Goal: Answer question/provide support: Share knowledge or assist other users

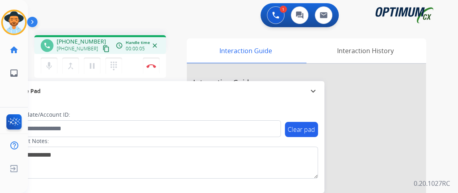
click at [102, 50] on mat-icon "content_copy" at bounding box center [105, 48] width 7 height 7
click at [51, 66] on mat-icon "mic" at bounding box center [49, 66] width 10 height 10
click at [51, 63] on mat-icon "mic_off" at bounding box center [49, 66] width 10 height 10
click at [51, 64] on mat-icon "mic" at bounding box center [49, 66] width 10 height 10
click at [47, 69] on mat-icon "mic_off" at bounding box center [49, 66] width 10 height 10
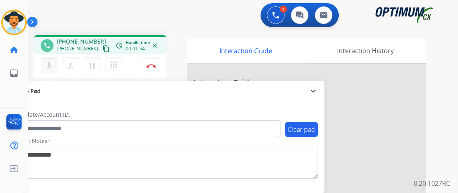
click at [50, 59] on button "mic Mute" at bounding box center [49, 65] width 17 height 17
click at [51, 69] on mat-icon "mic_off" at bounding box center [49, 66] width 10 height 10
click at [51, 69] on mat-icon "mic" at bounding box center [49, 66] width 10 height 10
click at [148, 69] on button "Disconnect" at bounding box center [151, 65] width 17 height 17
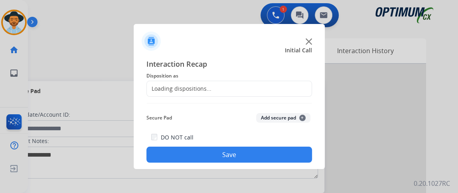
click at [256, 96] on div "Loading dispositions..." at bounding box center [228, 89] width 165 height 16
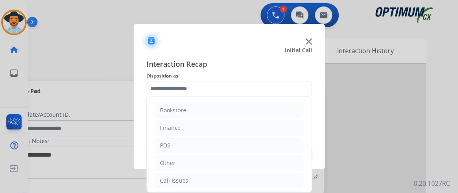
click at [256, 92] on input "text" at bounding box center [228, 89] width 165 height 16
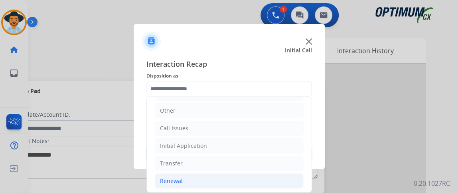
click at [197, 175] on li "Renewal" at bounding box center [229, 180] width 149 height 15
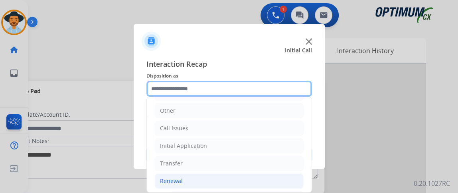
scroll to position [168, 0]
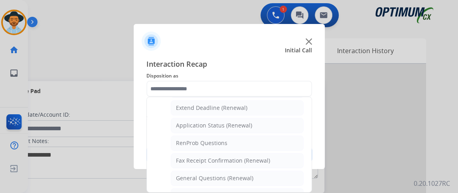
click at [311, 154] on div "Interaction Recap Disposition as Bookstore Finance PDS Other Call Issues Initia…" at bounding box center [229, 110] width 191 height 117
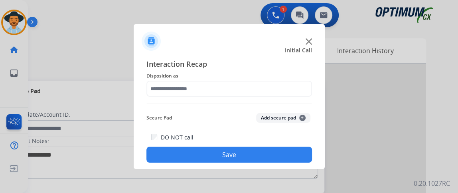
click at [280, 172] on div at bounding box center [229, 96] width 458 height 193
click at [274, 161] on button "Save" at bounding box center [228, 154] width 165 height 16
click at [232, 160] on button "Save" at bounding box center [228, 154] width 165 height 16
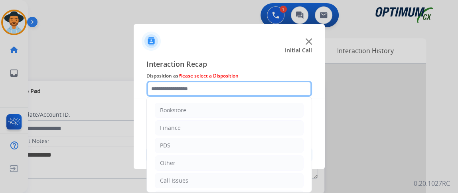
click at [231, 92] on input "text" at bounding box center [228, 89] width 165 height 16
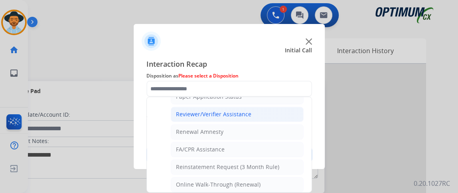
click at [246, 113] on div "Reviewer/Verifier Assistance" at bounding box center [213, 114] width 75 height 8
type input "**********"
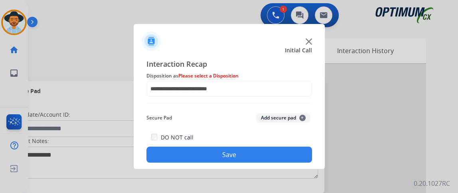
click at [243, 153] on button "Save" at bounding box center [228, 154] width 165 height 16
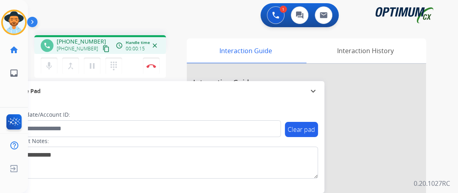
click at [102, 47] on mat-icon "content_copy" at bounding box center [105, 48] width 7 height 7
click at [48, 61] on mat-icon "mic" at bounding box center [49, 66] width 10 height 10
click at [47, 61] on mat-icon "mic_off" at bounding box center [49, 66] width 10 height 10
click at [50, 69] on mat-icon "mic" at bounding box center [49, 66] width 10 height 10
click at [50, 70] on mat-icon "mic_off" at bounding box center [49, 66] width 10 height 10
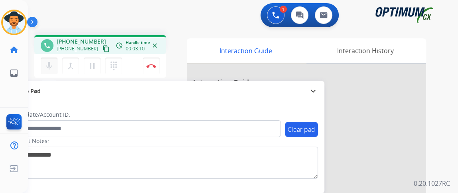
click at [50, 70] on mat-icon "mic" at bounding box center [49, 66] width 10 height 10
click at [50, 70] on mat-icon "mic_off" at bounding box center [49, 66] width 10 height 10
click at [46, 64] on mat-icon "mic" at bounding box center [49, 66] width 10 height 10
click at [46, 64] on mat-icon "mic_off" at bounding box center [49, 66] width 10 height 10
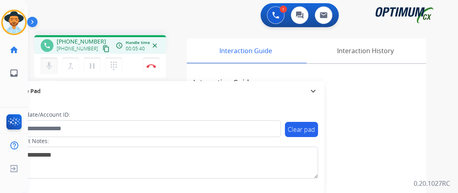
click at [46, 69] on mat-icon "mic" at bounding box center [49, 66] width 10 height 10
click at [46, 71] on button "mic_off Mute" at bounding box center [49, 65] width 17 height 17
click at [148, 64] on img at bounding box center [151, 66] width 10 height 4
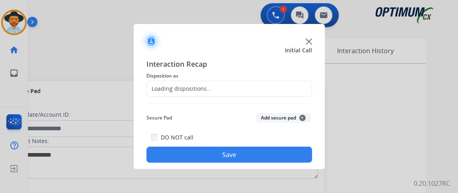
click at [274, 89] on div "Loading dispositions..." at bounding box center [228, 89] width 165 height 16
drag, startPoint x: 202, startPoint y: 56, endPoint x: 274, endPoint y: 90, distance: 79.9
click at [274, 89] on div "Loading dispositions..." at bounding box center [228, 89] width 165 height 16
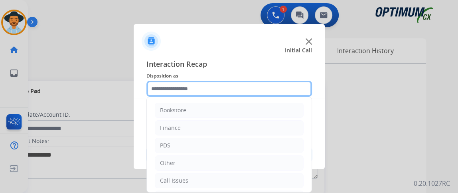
click at [274, 90] on input "text" at bounding box center [228, 89] width 165 height 16
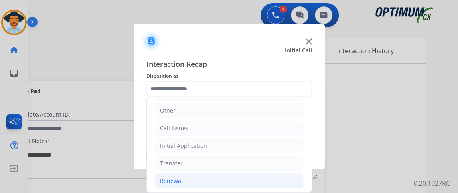
click at [242, 173] on li "Renewal" at bounding box center [229, 180] width 149 height 15
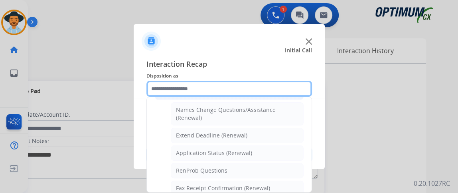
scroll to position [159, 0]
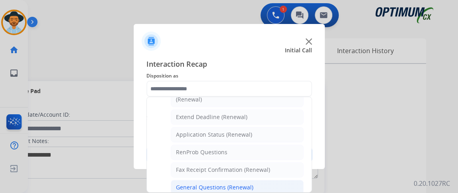
click at [257, 181] on li "General Questions (Renewal)" at bounding box center [237, 186] width 133 height 15
type input "**********"
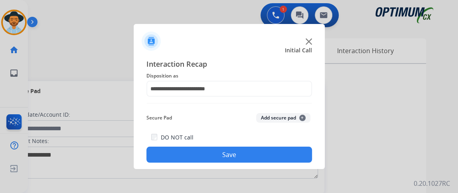
click at [247, 158] on button "Save" at bounding box center [228, 154] width 165 height 16
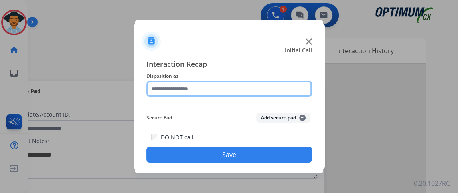
click at [257, 88] on input "text" at bounding box center [228, 89] width 165 height 16
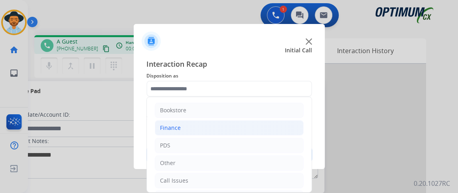
click at [255, 121] on li "Finance" at bounding box center [229, 127] width 149 height 15
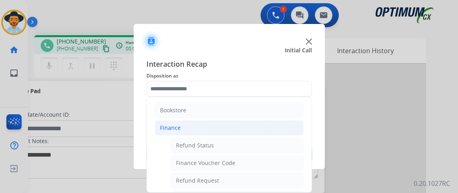
click at [255, 131] on li "Finance" at bounding box center [229, 127] width 149 height 15
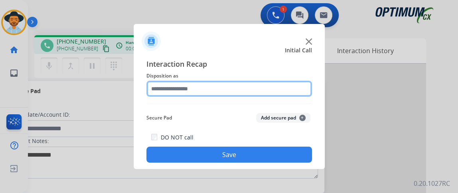
click at [278, 86] on input "text" at bounding box center [228, 89] width 165 height 16
click at [289, 83] on input "text" at bounding box center [228, 89] width 165 height 16
click at [286, 86] on input "text" at bounding box center [228, 89] width 165 height 16
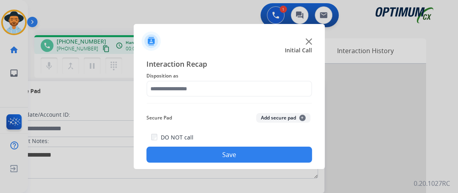
click at [255, 53] on div "Initial Call" at bounding box center [222, 50] width 191 height 8
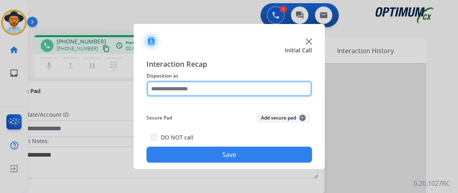
click at [252, 85] on input "text" at bounding box center [228, 89] width 165 height 16
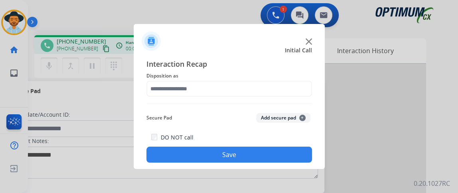
click at [287, 98] on div "Interaction Recap Disposition as Secure Pad Add secure pad + DO NOT call Save" at bounding box center [228, 110] width 165 height 104
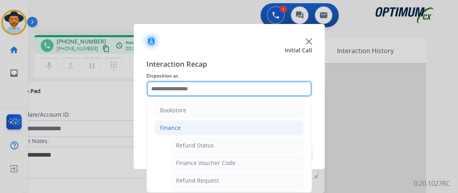
click at [273, 92] on input "text" at bounding box center [228, 89] width 165 height 16
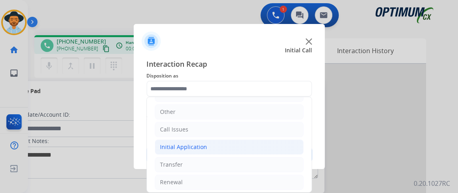
click at [257, 142] on li "Initial Application" at bounding box center [229, 146] width 149 height 15
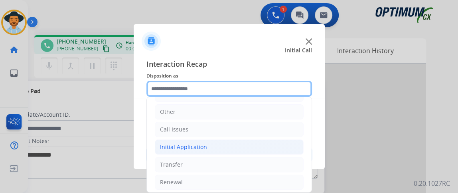
scroll to position [52, 0]
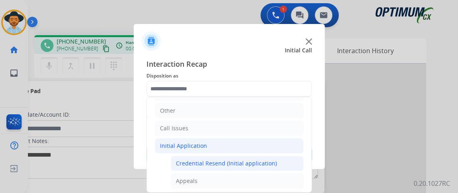
click at [254, 162] on div "Credential Resend (Initial application)" at bounding box center [226, 163] width 101 height 8
type input "**********"
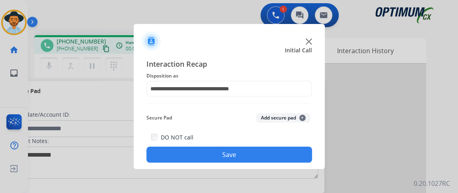
click at [248, 151] on button "Save" at bounding box center [228, 154] width 165 height 16
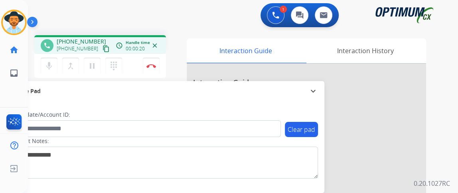
click at [102, 52] on div "phone [PHONE_NUMBER] [PHONE_NUMBER] content_copy access_time Call metrics Queue…" at bounding box center [100, 44] width 132 height 19
click at [50, 63] on mat-icon "mic" at bounding box center [49, 66] width 10 height 10
click at [90, 50] on div "[PHONE_NUMBER] content_copy" at bounding box center [84, 49] width 54 height 10
click at [102, 49] on mat-icon "content_copy" at bounding box center [105, 48] width 7 height 7
click at [55, 63] on button "mic_off Mute" at bounding box center [49, 65] width 17 height 17
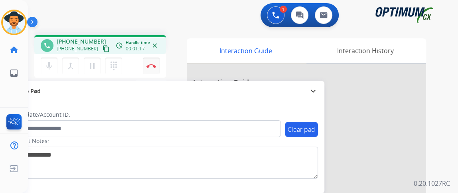
click at [154, 62] on button "Disconnect" at bounding box center [151, 65] width 17 height 17
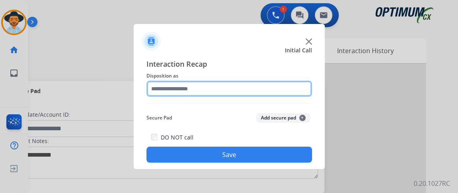
click at [209, 88] on input "text" at bounding box center [228, 89] width 165 height 16
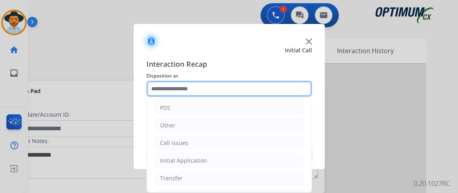
scroll to position [48, 0]
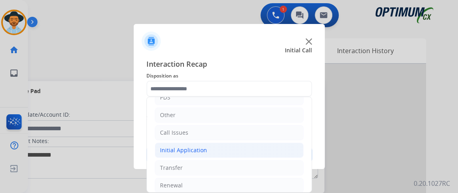
click at [261, 146] on li "Initial Application" at bounding box center [229, 149] width 149 height 15
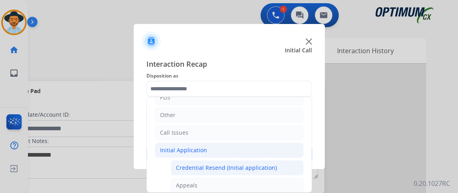
click at [262, 160] on li "Credential Resend (Initial application)" at bounding box center [237, 167] width 133 height 15
type input "**********"
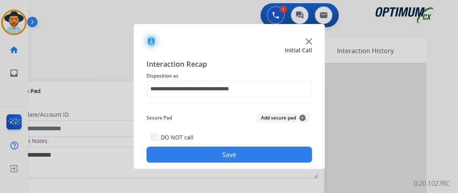
click at [262, 159] on button "Save" at bounding box center [228, 154] width 165 height 16
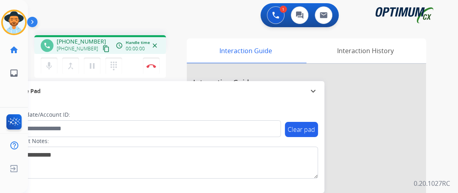
click at [101, 52] on button "content_copy" at bounding box center [106, 49] width 10 height 10
click at [48, 62] on mat-icon "mic" at bounding box center [49, 66] width 10 height 10
click at [53, 62] on button "mic_off Mute" at bounding box center [49, 65] width 17 height 17
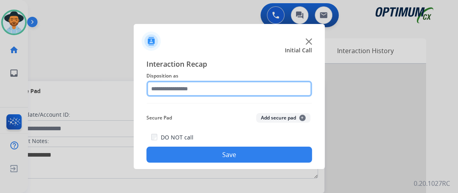
click at [242, 89] on input "text" at bounding box center [228, 89] width 165 height 16
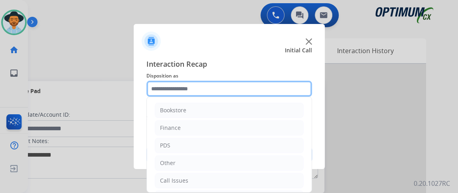
scroll to position [52, 0]
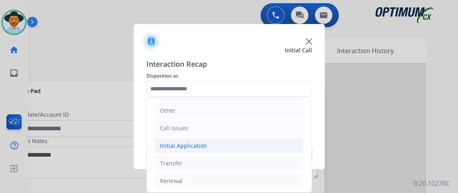
click at [246, 142] on li "Initial Application" at bounding box center [229, 145] width 149 height 15
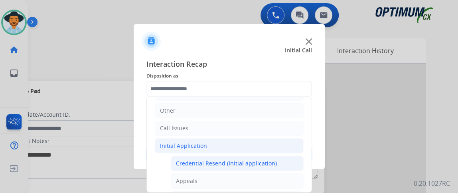
click at [246, 156] on li "Credential Resend (Initial application)" at bounding box center [237, 163] width 133 height 15
type input "**********"
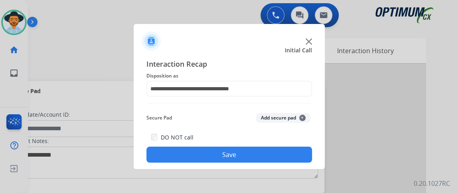
click at [246, 154] on button "Save" at bounding box center [228, 154] width 165 height 16
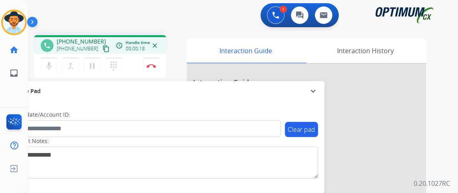
click at [102, 51] on mat-icon "content_copy" at bounding box center [105, 48] width 7 height 7
click at [52, 71] on button "mic Mute" at bounding box center [49, 65] width 17 height 17
click at [56, 62] on button "mic_off Mute" at bounding box center [49, 65] width 17 height 17
click at [56, 62] on button "mic Mute" at bounding box center [49, 65] width 17 height 17
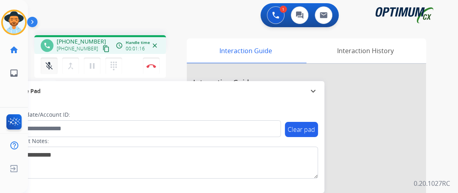
click at [56, 62] on button "mic_off Mute" at bounding box center [49, 65] width 17 height 17
click at [55, 65] on button "mic Mute" at bounding box center [49, 65] width 17 height 17
click at [33, 68] on div "phone +16198826448 +16198826448 content_copy access_time Call metrics Queue 00:…" at bounding box center [233, 195] width 411 height 333
click at [42, 65] on button "mic_off Mute" at bounding box center [49, 65] width 17 height 17
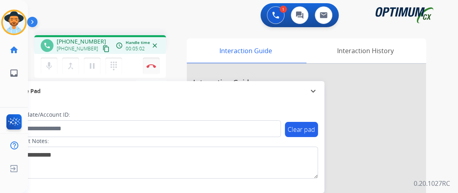
click at [153, 65] on img at bounding box center [151, 66] width 10 height 4
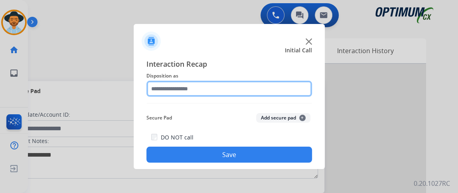
click at [244, 95] on input "text" at bounding box center [228, 89] width 165 height 16
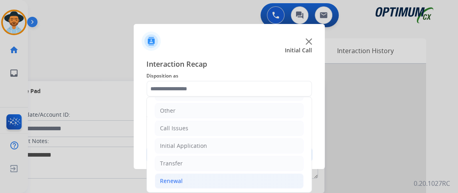
click at [278, 173] on li "Renewal" at bounding box center [229, 180] width 149 height 15
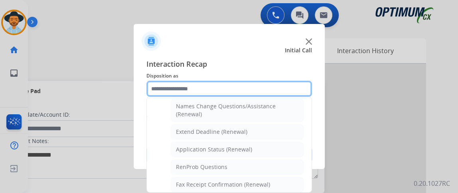
scroll to position [151, 0]
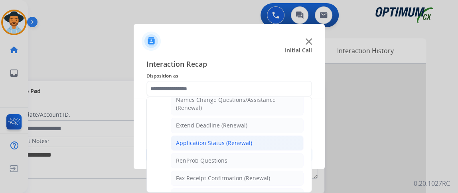
click at [285, 142] on li "Application Status (Renewal)" at bounding box center [237, 142] width 133 height 15
type input "**********"
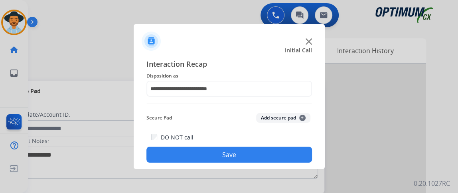
click at [282, 151] on button "Save" at bounding box center [228, 154] width 165 height 16
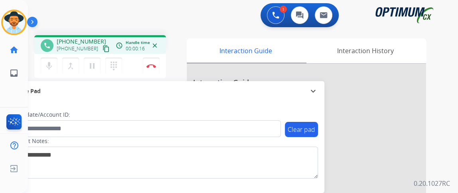
click at [102, 49] on mat-icon "content_copy" at bounding box center [105, 48] width 7 height 7
click at [54, 67] on button "mic Mute" at bounding box center [49, 65] width 17 height 17
click at [54, 67] on button "mic_off Mute" at bounding box center [49, 65] width 17 height 17
click at [54, 67] on button "mic Mute" at bounding box center [49, 65] width 17 height 17
click at [54, 67] on button "mic_off Mute" at bounding box center [49, 65] width 17 height 17
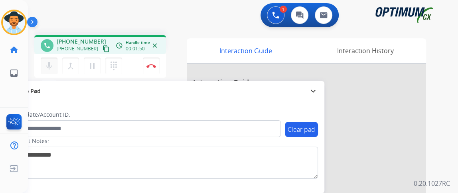
click at [55, 61] on button "mic Mute" at bounding box center [49, 65] width 17 height 17
click at [55, 61] on button "mic_off Mute" at bounding box center [49, 65] width 17 height 17
click at [55, 61] on button "mic Mute" at bounding box center [49, 65] width 17 height 17
click at [55, 61] on button "mic_off Mute" at bounding box center [49, 65] width 17 height 17
click at [46, 72] on button "mic Mute" at bounding box center [49, 65] width 17 height 17
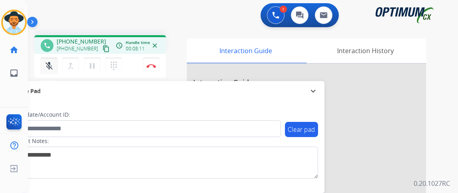
click at [56, 63] on button "mic_off Mute" at bounding box center [49, 65] width 17 height 17
click at [156, 70] on button "Disconnect" at bounding box center [151, 65] width 17 height 17
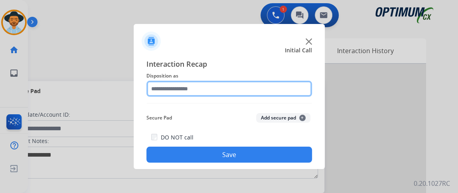
click at [260, 89] on input "text" at bounding box center [228, 89] width 165 height 16
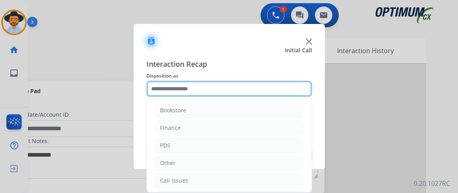
scroll to position [52, 0]
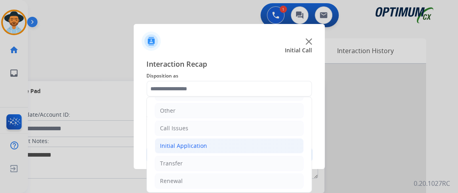
click at [237, 142] on li "Initial Application" at bounding box center [229, 145] width 149 height 15
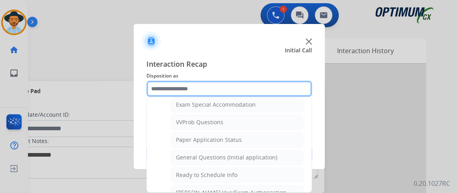
scroll to position [419, 0]
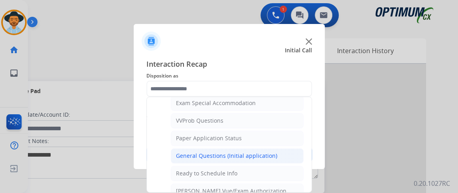
click at [269, 152] on div "General Questions (Initial application)" at bounding box center [226, 156] width 101 height 8
type input "**********"
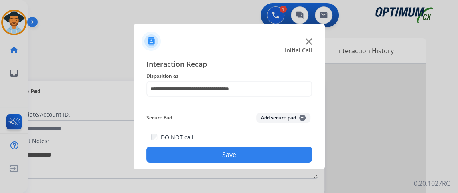
click at [269, 150] on button "Save" at bounding box center [228, 154] width 165 height 16
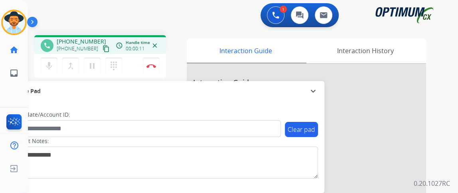
click at [102, 50] on mat-icon "content_copy" at bounding box center [105, 48] width 7 height 7
click at [58, 61] on div "mic Mute merge_type Bridge pause Hold dialpad Dialpad" at bounding box center [84, 65] width 86 height 17
click at [50, 67] on mat-icon "mic" at bounding box center [49, 66] width 10 height 10
click at [50, 67] on mat-icon "mic_off" at bounding box center [49, 66] width 10 height 10
click at [51, 65] on mat-icon "mic" at bounding box center [49, 66] width 10 height 10
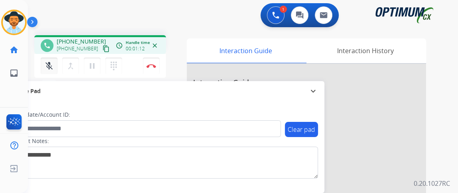
click at [51, 65] on mat-icon "mic_off" at bounding box center [49, 66] width 10 height 10
click at [43, 61] on button "mic Mute" at bounding box center [49, 65] width 17 height 17
click at [43, 61] on button "mic_off Mute" at bounding box center [49, 65] width 17 height 17
click at [43, 61] on button "mic Mute" at bounding box center [49, 65] width 17 height 17
click at [43, 61] on button "mic_off Mute" at bounding box center [49, 65] width 17 height 17
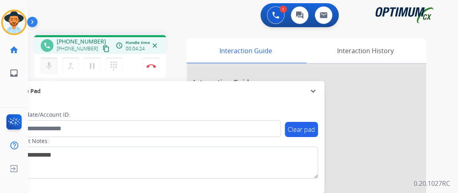
click at [43, 61] on button "mic Mute" at bounding box center [49, 65] width 17 height 17
click at [43, 61] on button "mic_off Mute" at bounding box center [49, 65] width 17 height 17
click at [55, 70] on button "mic Mute" at bounding box center [49, 65] width 17 height 17
click at [55, 70] on button "mic_off Mute" at bounding box center [49, 65] width 17 height 17
click at [51, 71] on button "mic Mute" at bounding box center [49, 65] width 17 height 17
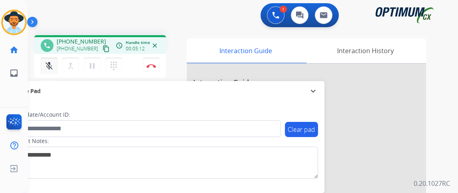
click at [51, 71] on button "mic_off Mute" at bounding box center [49, 65] width 17 height 17
click at [51, 71] on button "mic Mute" at bounding box center [49, 65] width 17 height 17
click at [51, 71] on button "mic_off Mute" at bounding box center [49, 65] width 17 height 17
click at [53, 65] on button "mic Mute" at bounding box center [49, 65] width 17 height 17
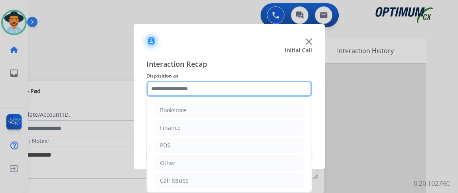
click at [177, 90] on input "text" at bounding box center [228, 89] width 165 height 16
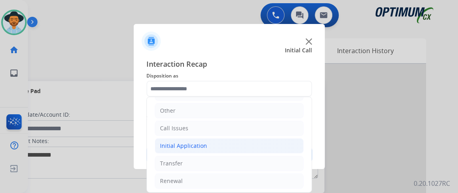
click at [226, 149] on li "Initial Application" at bounding box center [229, 145] width 149 height 15
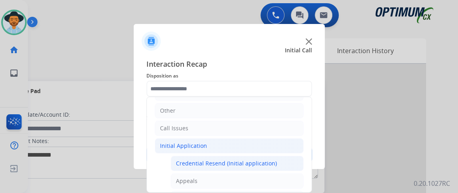
click at [227, 159] on div "Credential Resend (Initial application)" at bounding box center [226, 163] width 101 height 8
type input "**********"
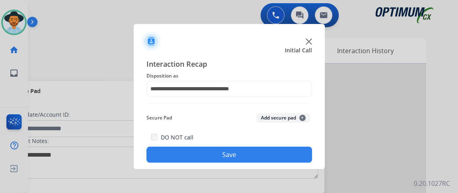
click at [227, 158] on button "Save" at bounding box center [228, 154] width 165 height 16
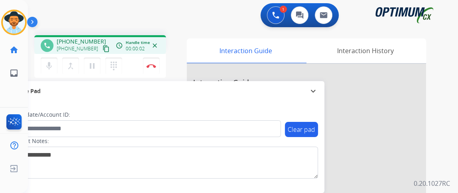
click at [102, 47] on mat-icon "content_copy" at bounding box center [105, 48] width 7 height 7
click at [153, 66] on img at bounding box center [151, 66] width 10 height 4
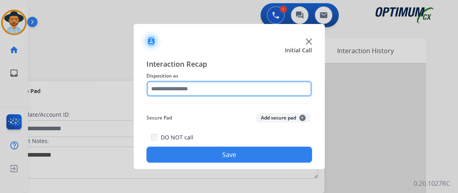
click at [226, 90] on input "text" at bounding box center [228, 89] width 165 height 16
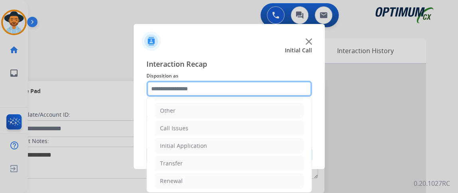
scroll to position [0, 0]
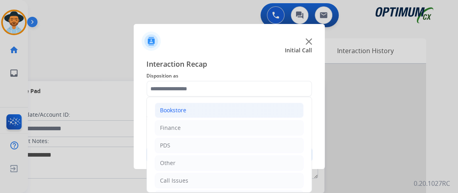
click at [253, 110] on li "Bookstore" at bounding box center [229, 109] width 149 height 15
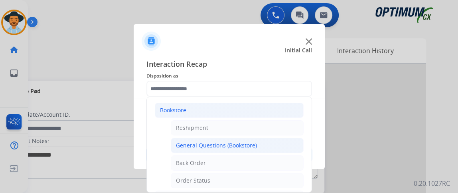
click at [272, 139] on li "General Questions (Bookstore)" at bounding box center [237, 145] width 133 height 15
type input "**********"
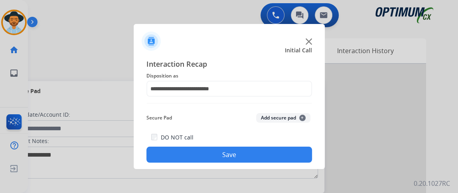
click at [267, 150] on button "Save" at bounding box center [228, 154] width 165 height 16
